Goal: Navigation & Orientation: Find specific page/section

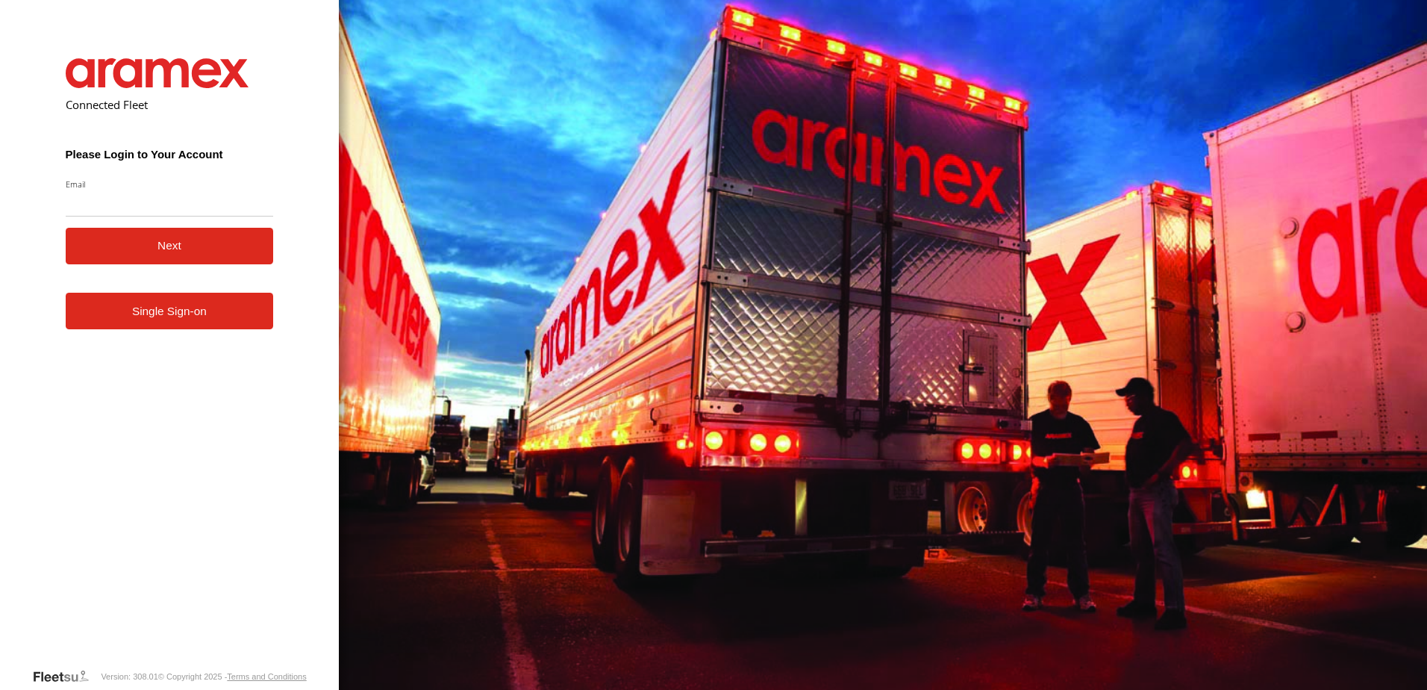
type input "**********"
click at [178, 263] on button "Next" at bounding box center [170, 246] width 208 height 37
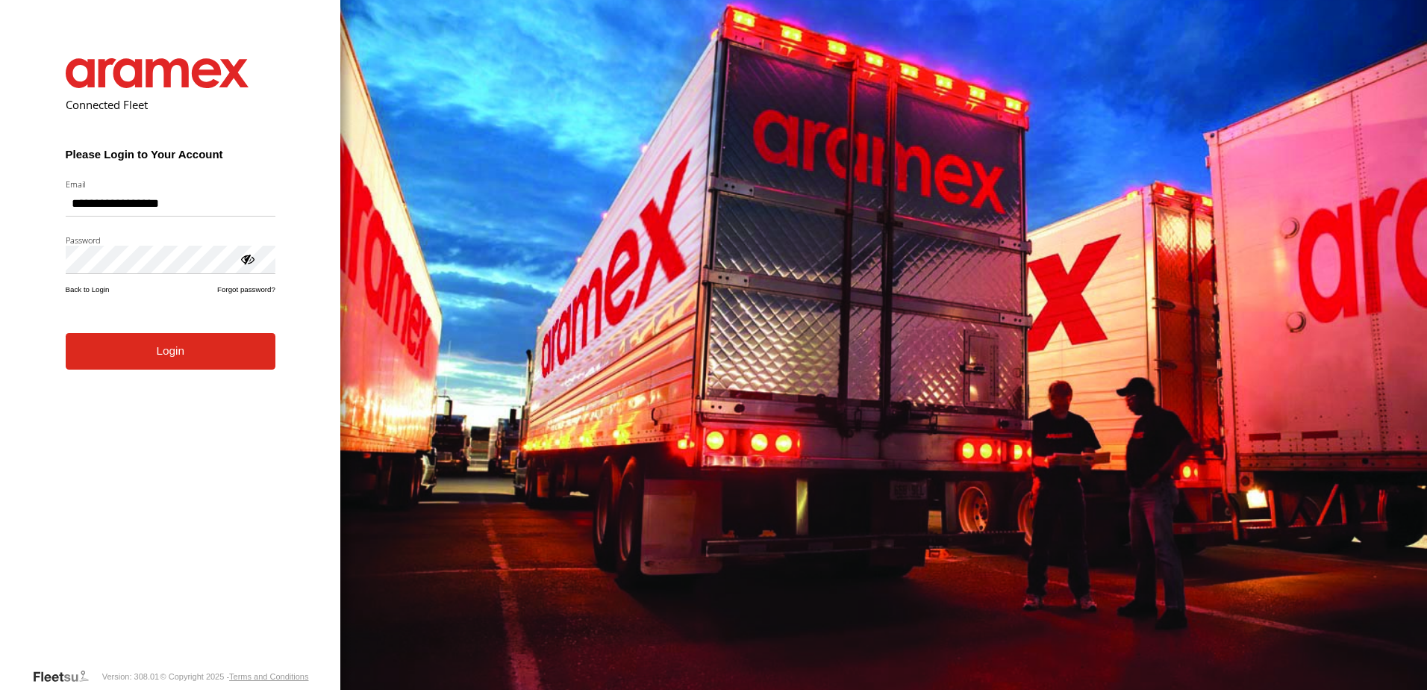
click at [210, 373] on form "**********" at bounding box center [170, 351] width 254 height 631
click at [201, 346] on button "Login" at bounding box center [171, 351] width 210 height 37
